Goal: Entertainment & Leisure: Consume media (video, audio)

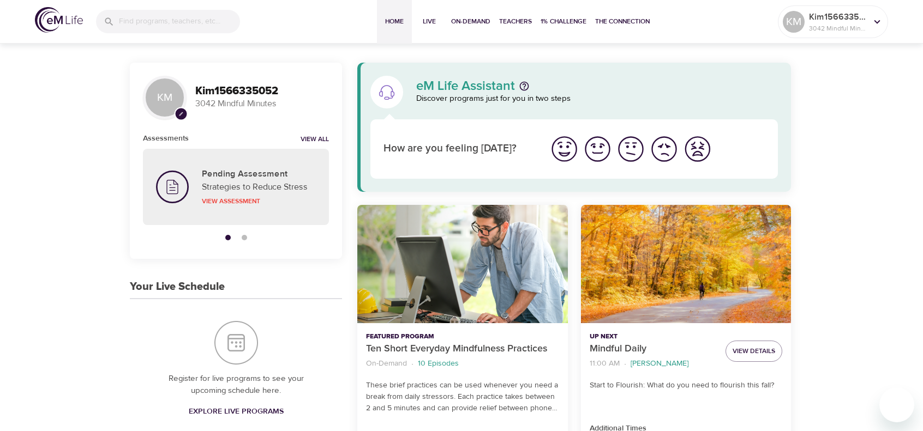
click at [254, 101] on p "3042 Mindful Minutes" at bounding box center [262, 104] width 134 height 13
click at [312, 138] on link "View All" at bounding box center [315, 139] width 28 height 9
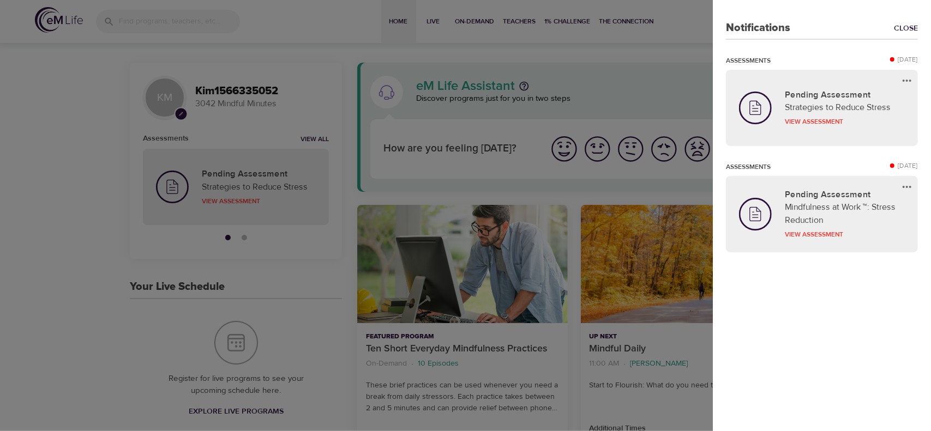
click at [860, 337] on div "Notifications Close Assessments [DATE] Pending Assessment Strategies to Reduce …" at bounding box center [822, 215] width 218 height 431
click at [332, 267] on div at bounding box center [465, 215] width 931 height 431
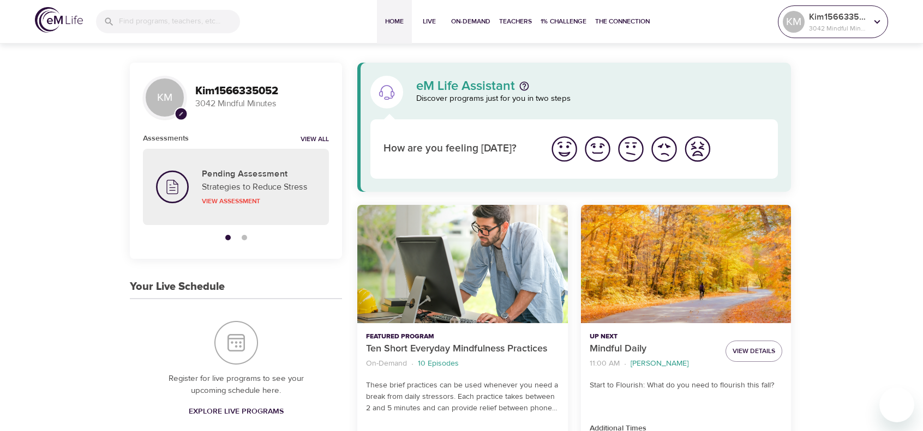
click at [879, 20] on icon at bounding box center [877, 22] width 12 height 12
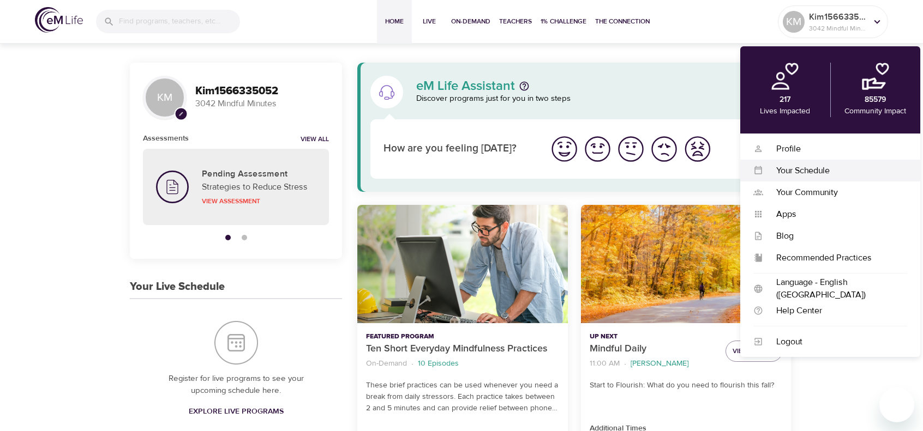
click at [791, 168] on div "Your Schedule" at bounding box center [835, 171] width 144 height 13
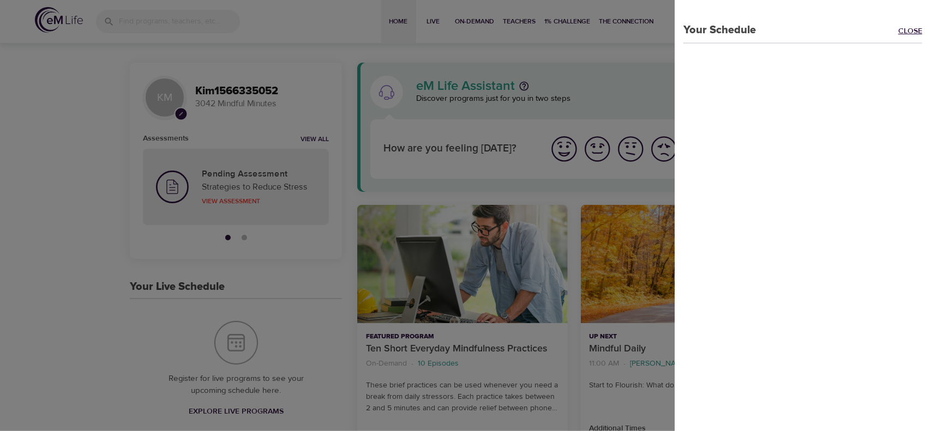
click at [899, 29] on link "Close" at bounding box center [914, 32] width 33 height 13
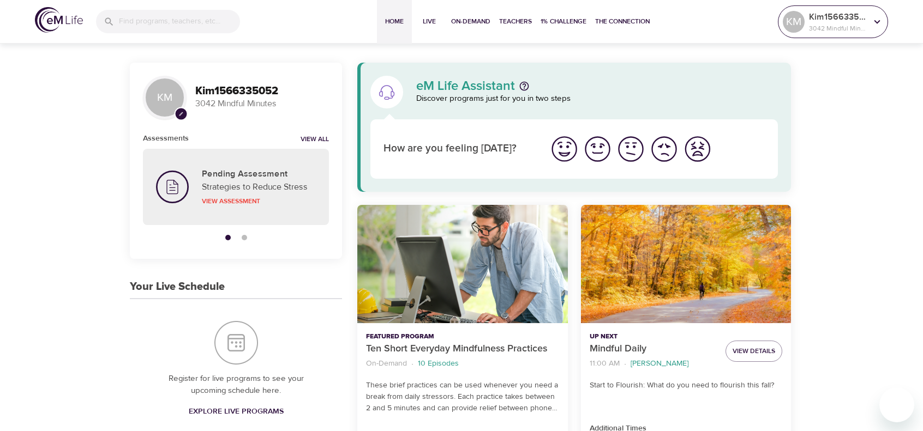
click at [862, 19] on p "Kim1566335052" at bounding box center [838, 16] width 58 height 13
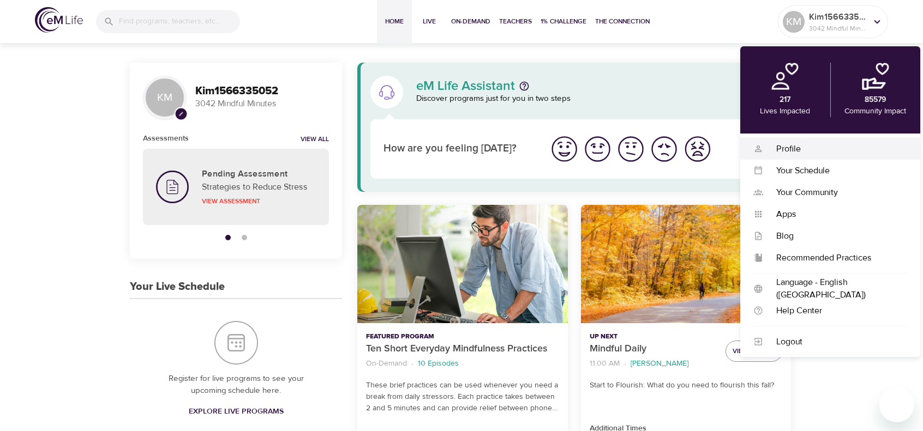
click at [790, 152] on div "Profile" at bounding box center [835, 149] width 144 height 13
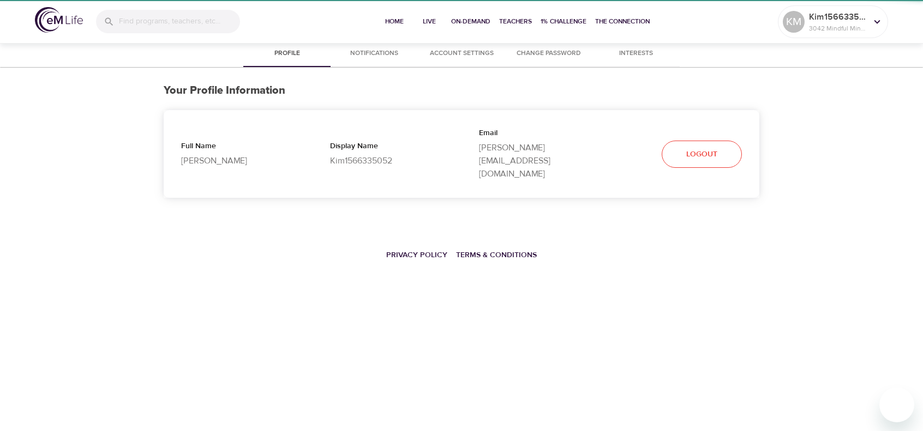
select select "10"
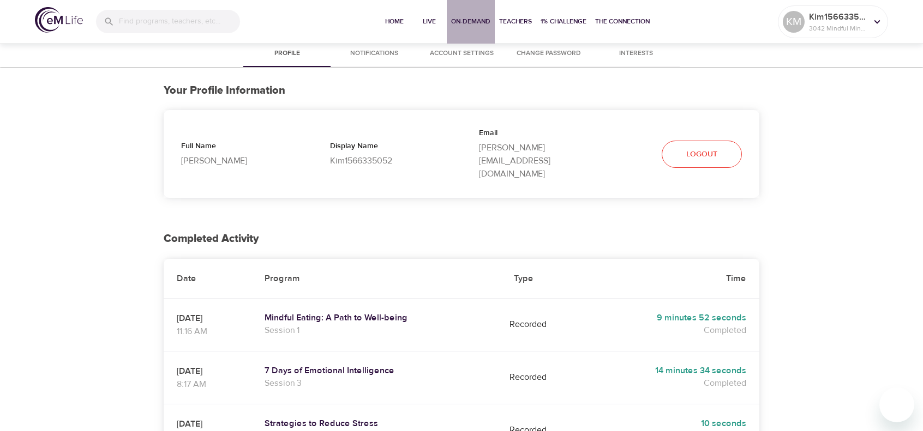
click at [466, 21] on span "On-Demand" at bounding box center [470, 21] width 39 height 11
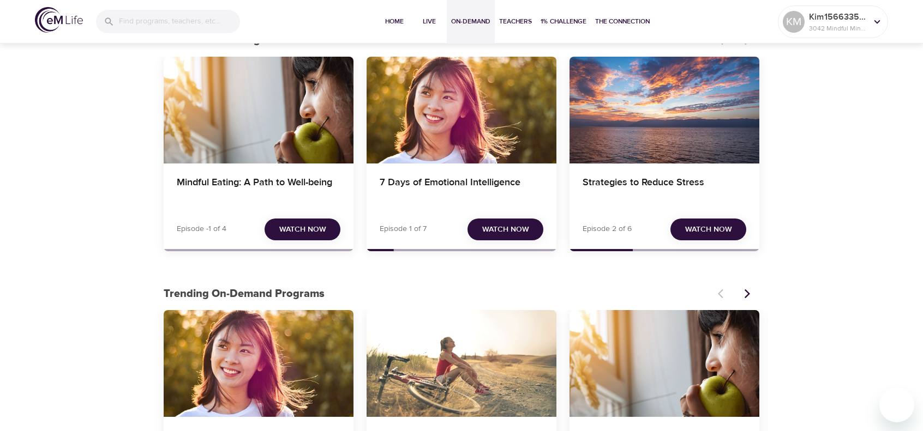
scroll to position [55, 0]
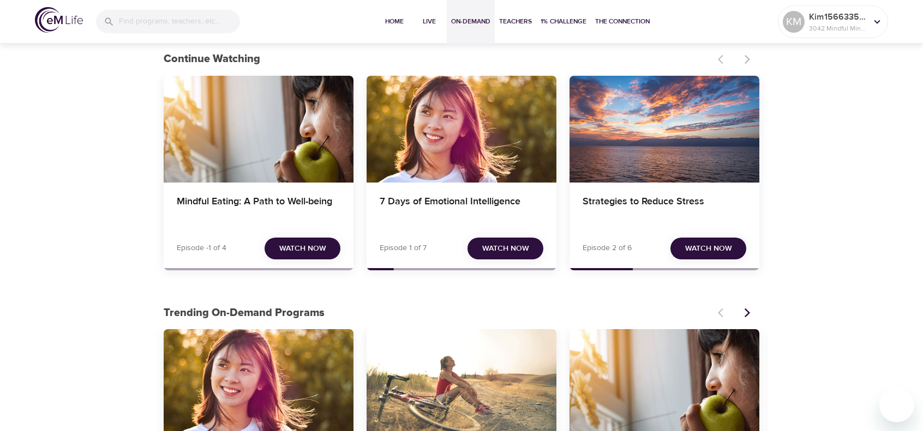
click at [498, 251] on span "Watch Now" at bounding box center [505, 249] width 47 height 14
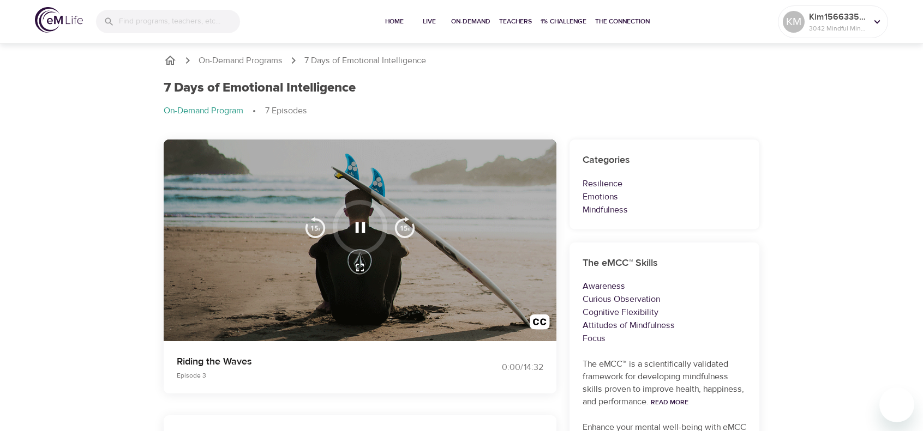
scroll to position [55, 0]
